Goal: Task Accomplishment & Management: Use online tool/utility

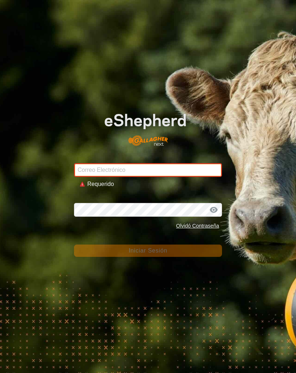
type input "[EMAIL_ADDRESS][DOMAIN_NAME]"
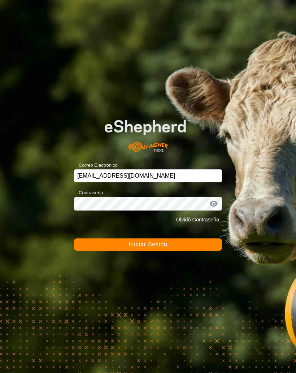
click at [147, 238] on button "Iniciar Sesión" at bounding box center [148, 244] width 148 height 12
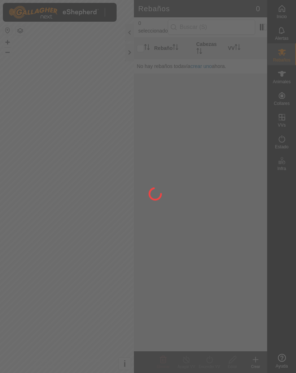
click at [126, 49] on div at bounding box center [148, 186] width 296 height 373
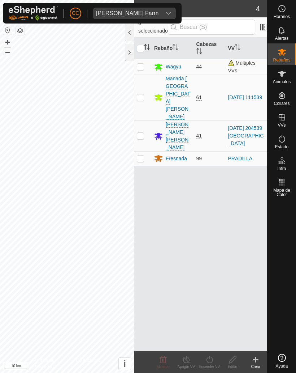
click at [129, 50] on div at bounding box center [129, 52] width 9 height 17
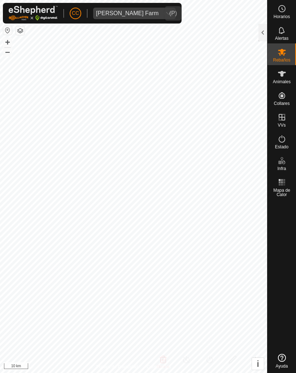
click at [162, 8] on div "dropdown trigger" at bounding box center [169, 14] width 14 height 12
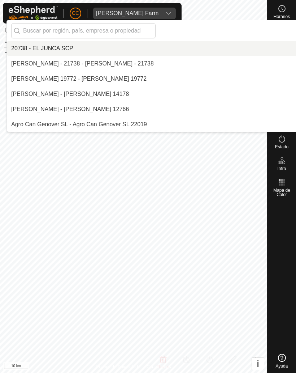
scroll to position [2034, 0]
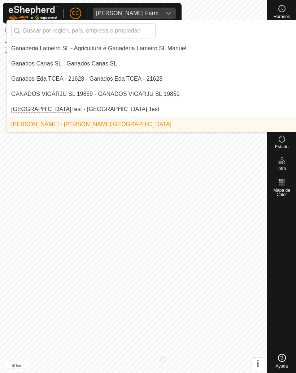
click at [117, 30] on input "text" at bounding box center [83, 30] width 145 height 15
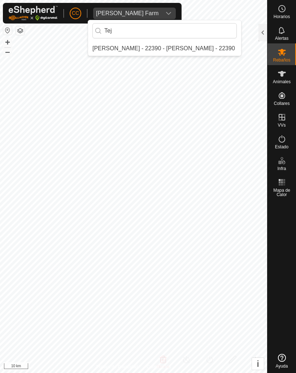
scroll to position [0, 0]
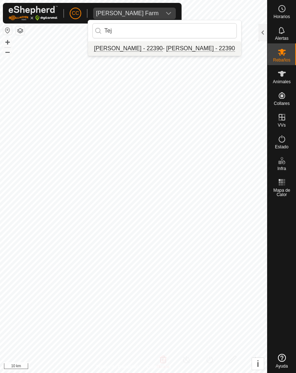
type input "Tej"
click at [156, 47] on div "[PERSON_NAME] - 22390 - [PERSON_NAME] - 22390" at bounding box center [163, 48] width 143 height 9
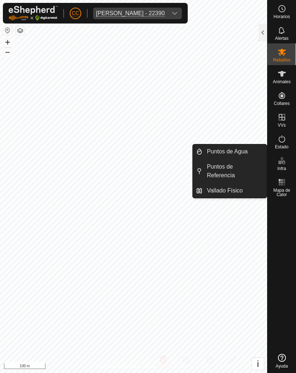
click at [219, 189] on span "Vallado Físico" at bounding box center [225, 190] width 36 height 9
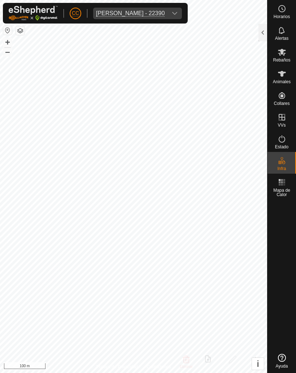
click at [259, 29] on div at bounding box center [263, 32] width 9 height 17
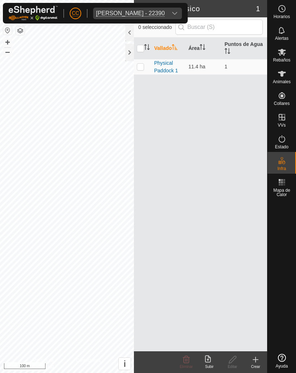
click at [205, 364] on div "Subir" at bounding box center [209, 365] width 23 height 5
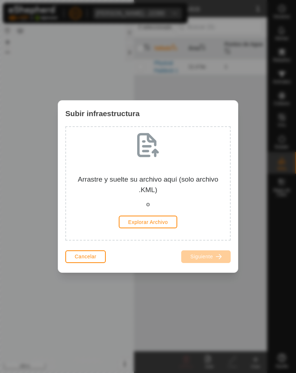
click at [86, 256] on span "Cancelar" at bounding box center [86, 256] width 22 height 6
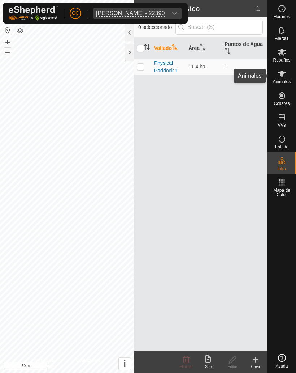
click at [281, 73] on icon at bounding box center [282, 74] width 8 height 6
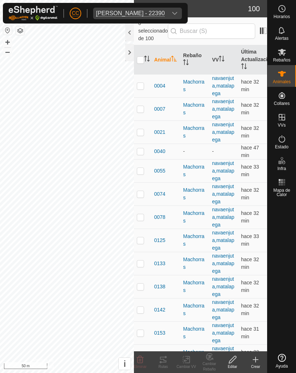
click at [144, 83] on p-checkbox at bounding box center [140, 86] width 7 height 6
checkbox input "true"
click at [165, 360] on icon at bounding box center [163, 359] width 7 height 6
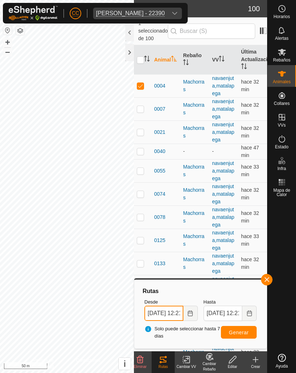
click at [164, 308] on input "[DATE] 12:21" at bounding box center [164, 312] width 39 height 15
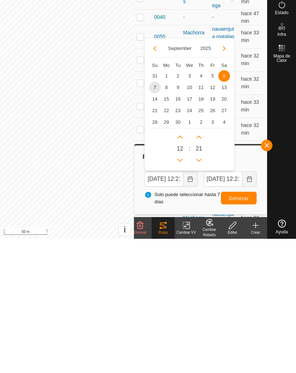
click at [168, 204] on span "1" at bounding box center [167, 210] width 12 height 12
type input "[DATE] 12:21"
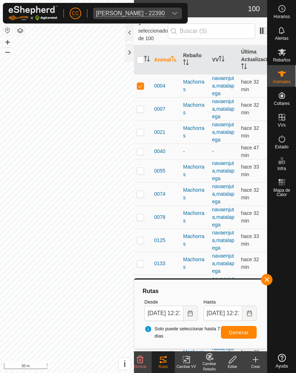
click at [233, 330] on span "Generar" at bounding box center [239, 332] width 20 height 6
click at [129, 53] on div at bounding box center [129, 52] width 9 height 17
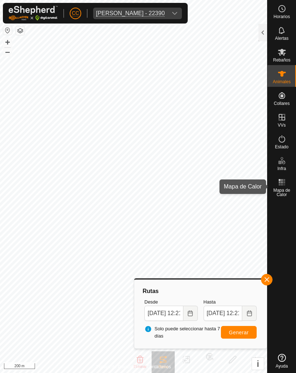
click at [283, 188] on span "Mapa de Calor" at bounding box center [282, 192] width 25 height 9
